Goal: Information Seeking & Learning: Learn about a topic

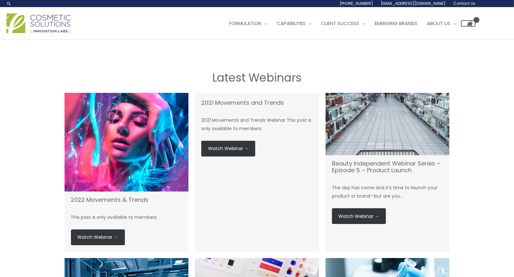
scroll to position [30, 0]
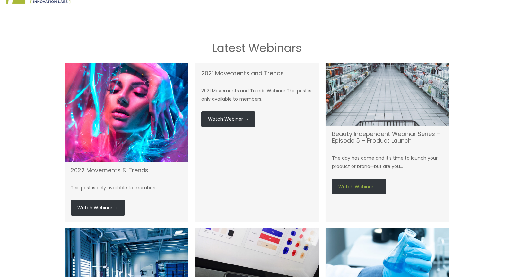
click at [367, 182] on link "Watch Webinar →" at bounding box center [359, 187] width 54 height 16
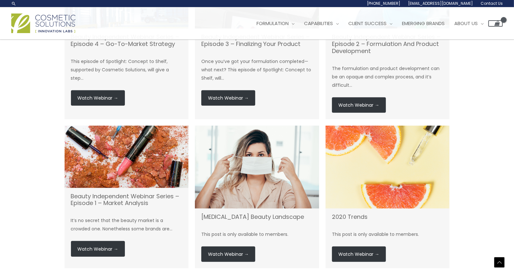
scroll to position [201, 0]
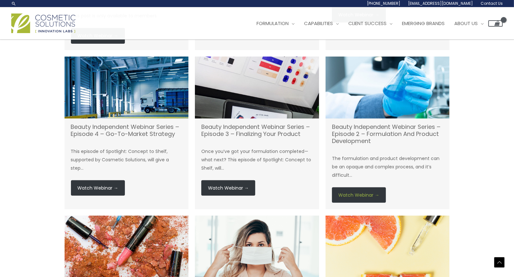
click at [363, 198] on link "Watch Webinar →" at bounding box center [359, 195] width 54 height 16
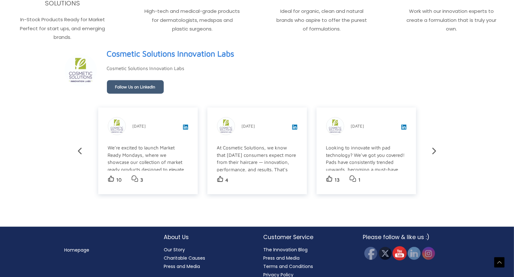
scroll to position [1115, 0]
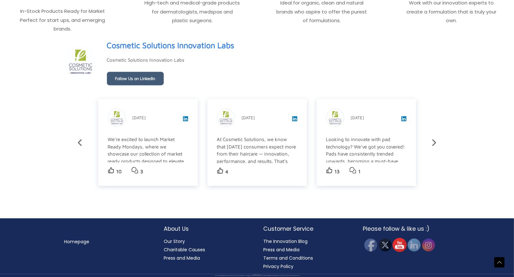
click at [401, 243] on img at bounding box center [400, 245] width 14 height 14
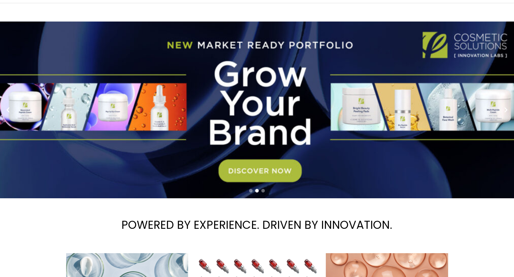
scroll to position [0, 0]
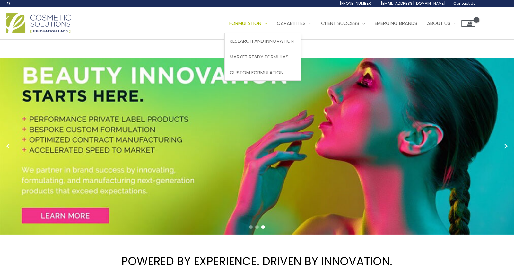
click at [267, 26] on span "Site Navigation" at bounding box center [264, 23] width 6 height 7
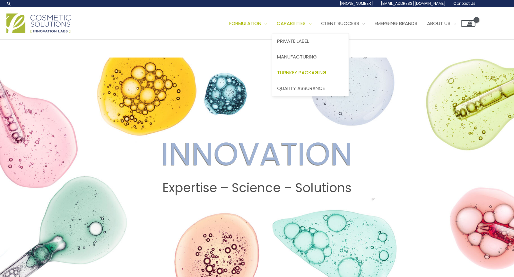
click at [315, 71] on span "Turnkey Packaging" at bounding box center [301, 72] width 49 height 7
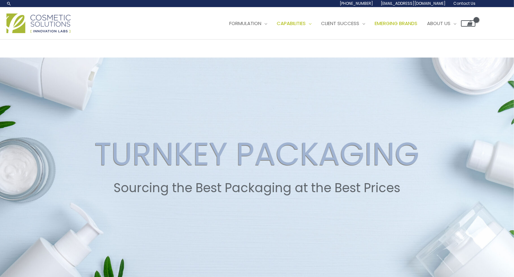
click at [414, 27] on link "Emerging Brands" at bounding box center [396, 23] width 52 height 19
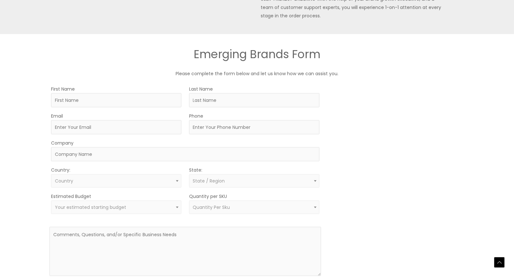
scroll to position [310, 0]
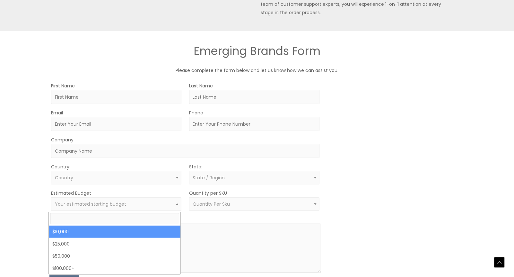
click at [174, 205] on span at bounding box center [177, 204] width 8 height 8
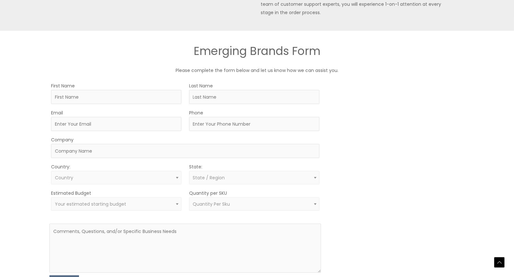
click at [174, 205] on span at bounding box center [177, 204] width 8 height 8
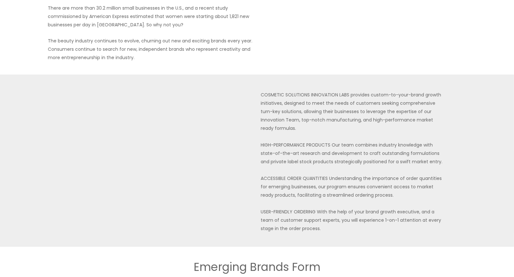
scroll to position [0, 0]
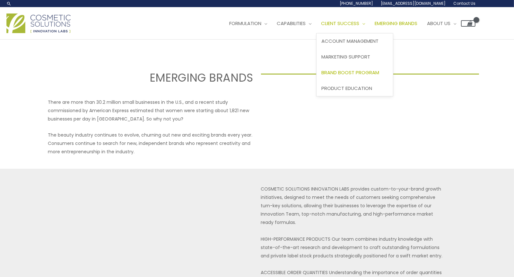
click at [364, 74] on span "Brand Boost Program" at bounding box center [351, 72] width 58 height 7
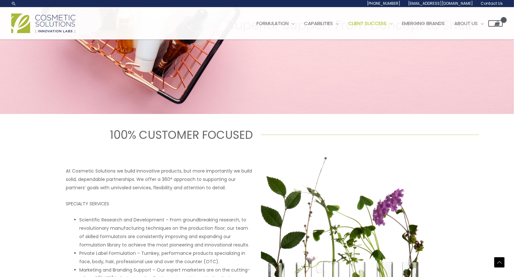
scroll to position [161, 0]
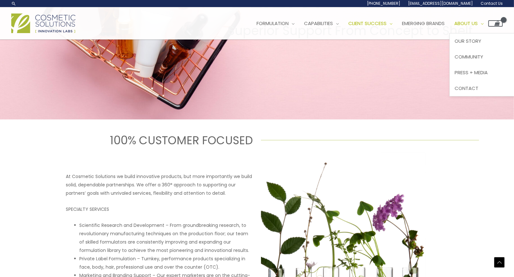
click at [484, 23] on span "Site Navigation" at bounding box center [481, 23] width 6 height 7
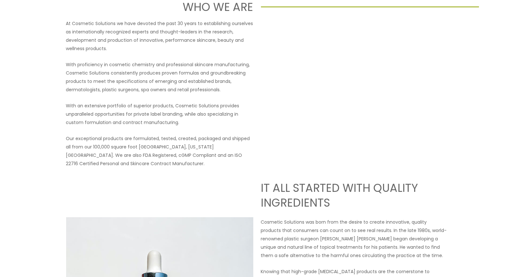
scroll to position [27, 0]
